Goal: Task Accomplishment & Management: Manage account settings

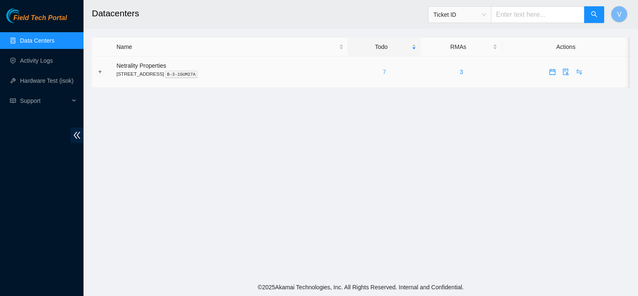
click at [386, 73] on link "7" at bounding box center [384, 71] width 3 height 7
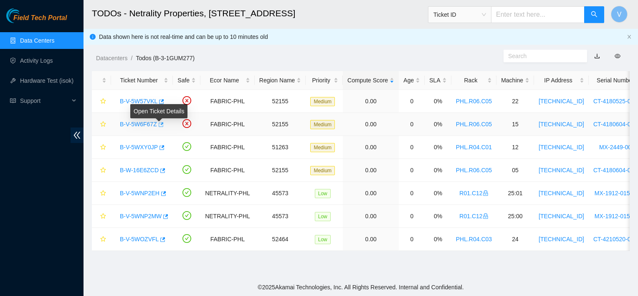
click at [161, 124] on icon "button" at bounding box center [160, 124] width 6 height 6
click at [589, 274] on main "TODOs - Netrality Properties, [STREET_ADDRESS] Ticket ID V Data shown here is n…" at bounding box center [360, 139] width 554 height 278
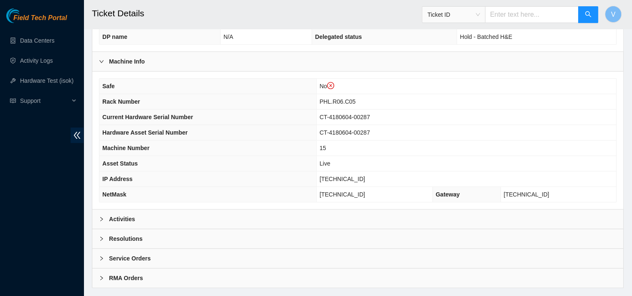
scroll to position [284, 0]
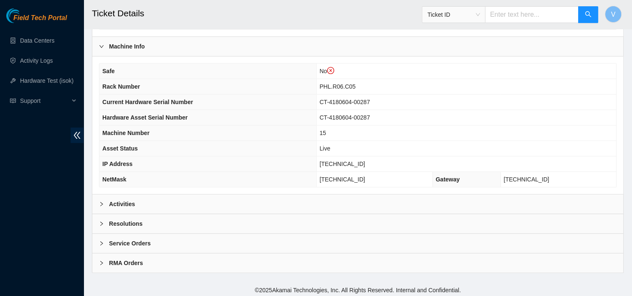
click at [119, 200] on b "Activities" at bounding box center [122, 203] width 26 height 9
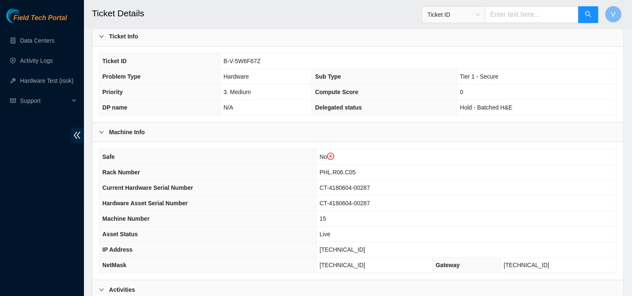
scroll to position [160, 0]
